Goal: Check status: Check status

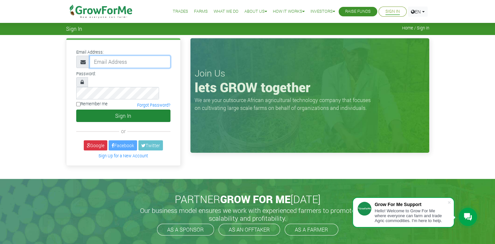
type input "[EMAIL_ADDRESS][DOMAIN_NAME]"
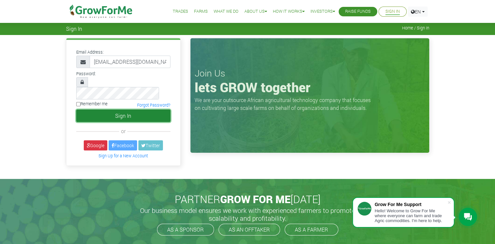
click at [123, 110] on button "Sign In" at bounding box center [123, 116] width 94 height 12
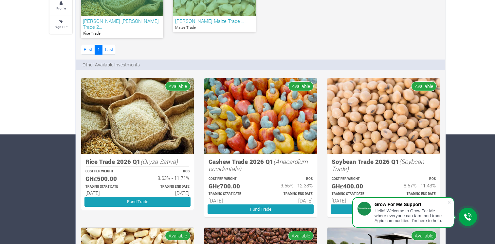
scroll to position [98, 0]
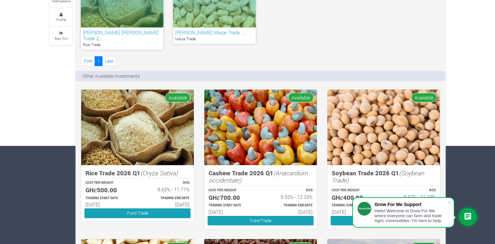
click at [108, 30] on h6 "Amos Tetteh Rice Trade 2…" at bounding box center [122, 35] width 79 height 12
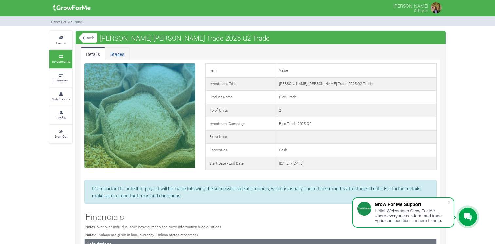
click at [122, 54] on link "Stages" at bounding box center [117, 53] width 25 height 13
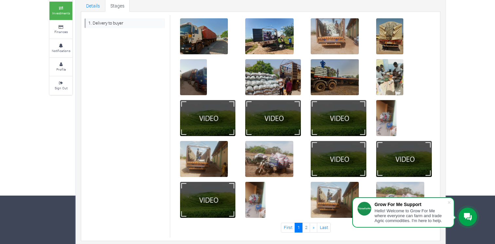
scroll to position [52, 0]
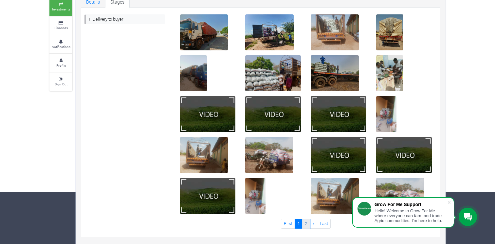
click at [305, 225] on link "2" at bounding box center [306, 223] width 8 height 9
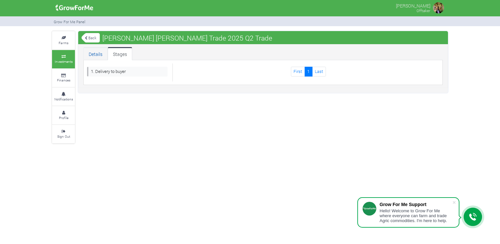
click at [93, 52] on link "Details" at bounding box center [95, 53] width 24 height 13
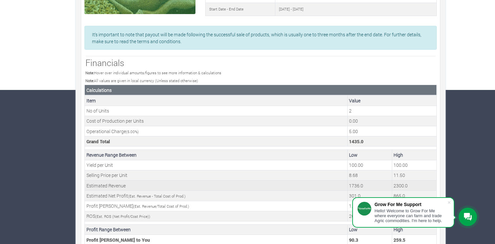
scroll to position [208, 0]
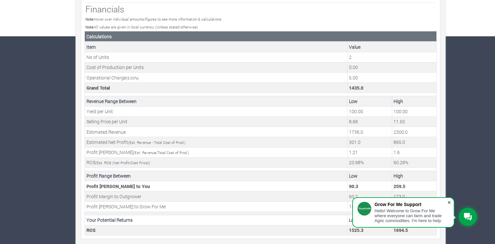
click at [449, 202] on span at bounding box center [449, 202] width 7 height 7
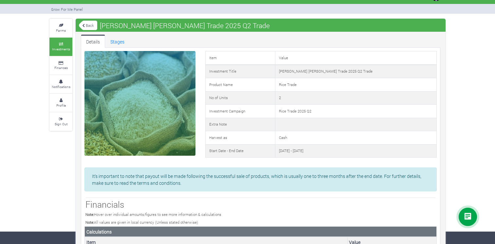
scroll to position [11, 0]
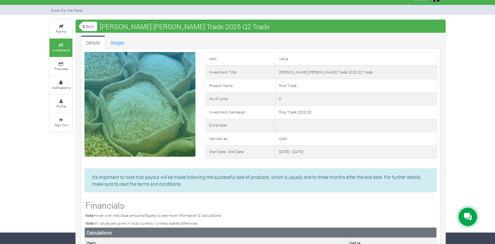
click at [61, 46] on link "Investments" at bounding box center [60, 48] width 23 height 18
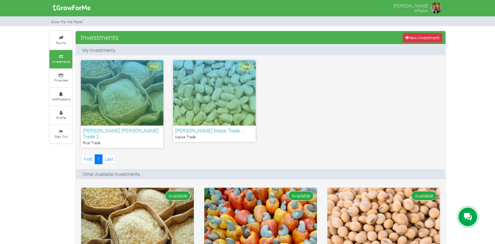
click at [138, 95] on div "Paid" at bounding box center [122, 92] width 83 height 65
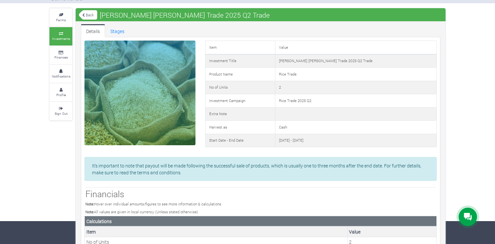
scroll to position [11, 0]
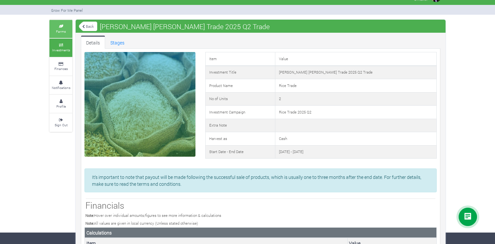
click at [60, 30] on small "Farms" at bounding box center [61, 31] width 10 height 5
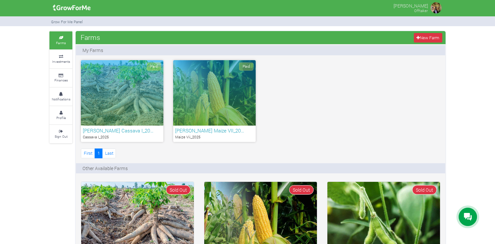
click at [139, 114] on div "Paid" at bounding box center [122, 92] width 83 height 65
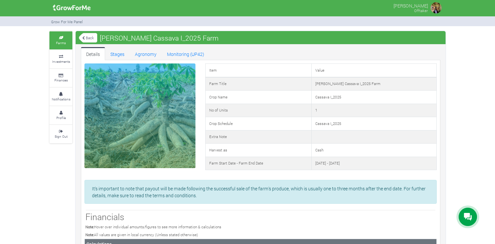
click at [61, 43] on small "Farms" at bounding box center [61, 43] width 10 height 5
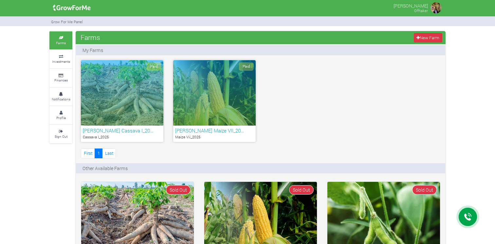
click at [220, 105] on div "Paid" at bounding box center [214, 92] width 83 height 65
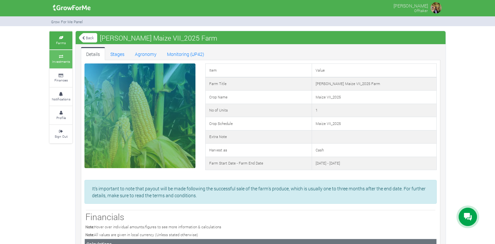
click at [62, 56] on icon at bounding box center [61, 56] width 20 height 3
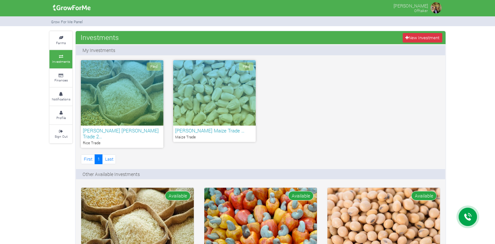
click at [220, 111] on div "Paid" at bounding box center [214, 92] width 83 height 65
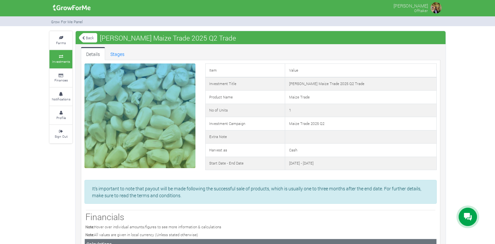
click at [64, 57] on icon at bounding box center [61, 56] width 20 height 3
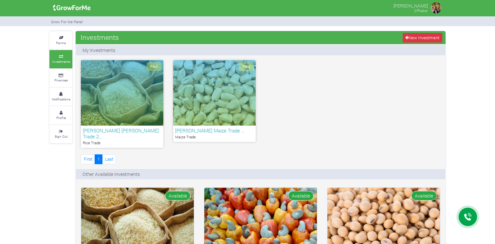
click at [125, 119] on div "Paid" at bounding box center [122, 92] width 83 height 65
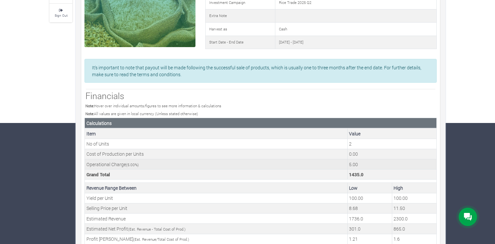
scroll to position [110, 0]
